Goal: Information Seeking & Learning: Learn about a topic

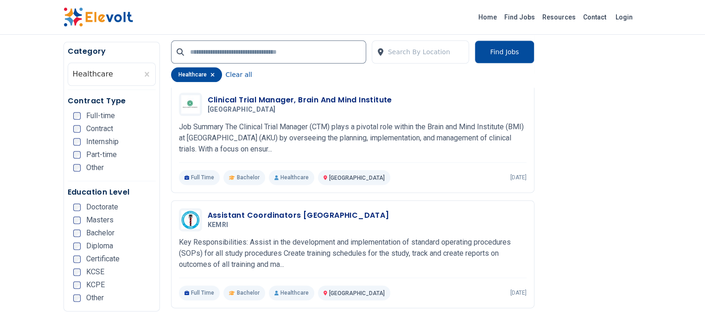
scroll to position [1148, 0]
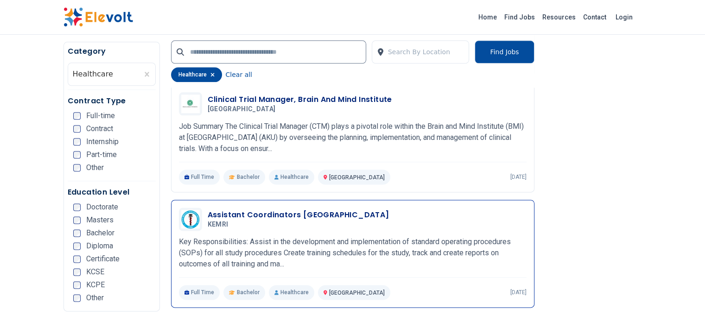
click at [402, 236] on p "Key Responsibilities: Assist in the development and implementation of standard …" at bounding box center [353, 252] width 348 height 33
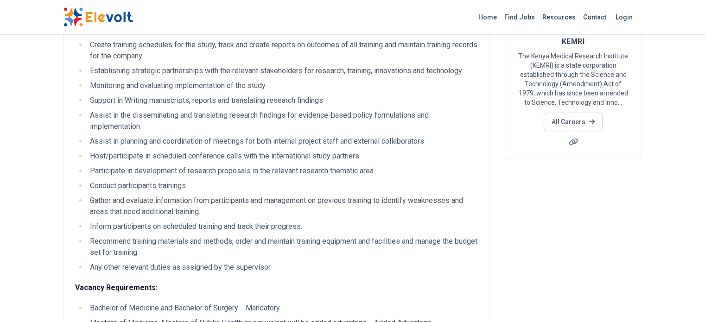
scroll to position [173, 0]
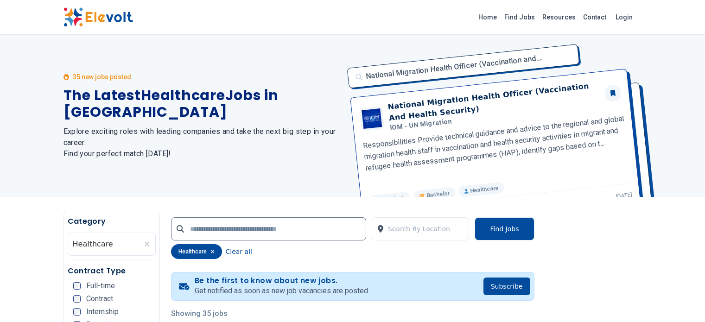
scroll to position [532, 0]
